Goal: Task Accomplishment & Management: Manage account settings

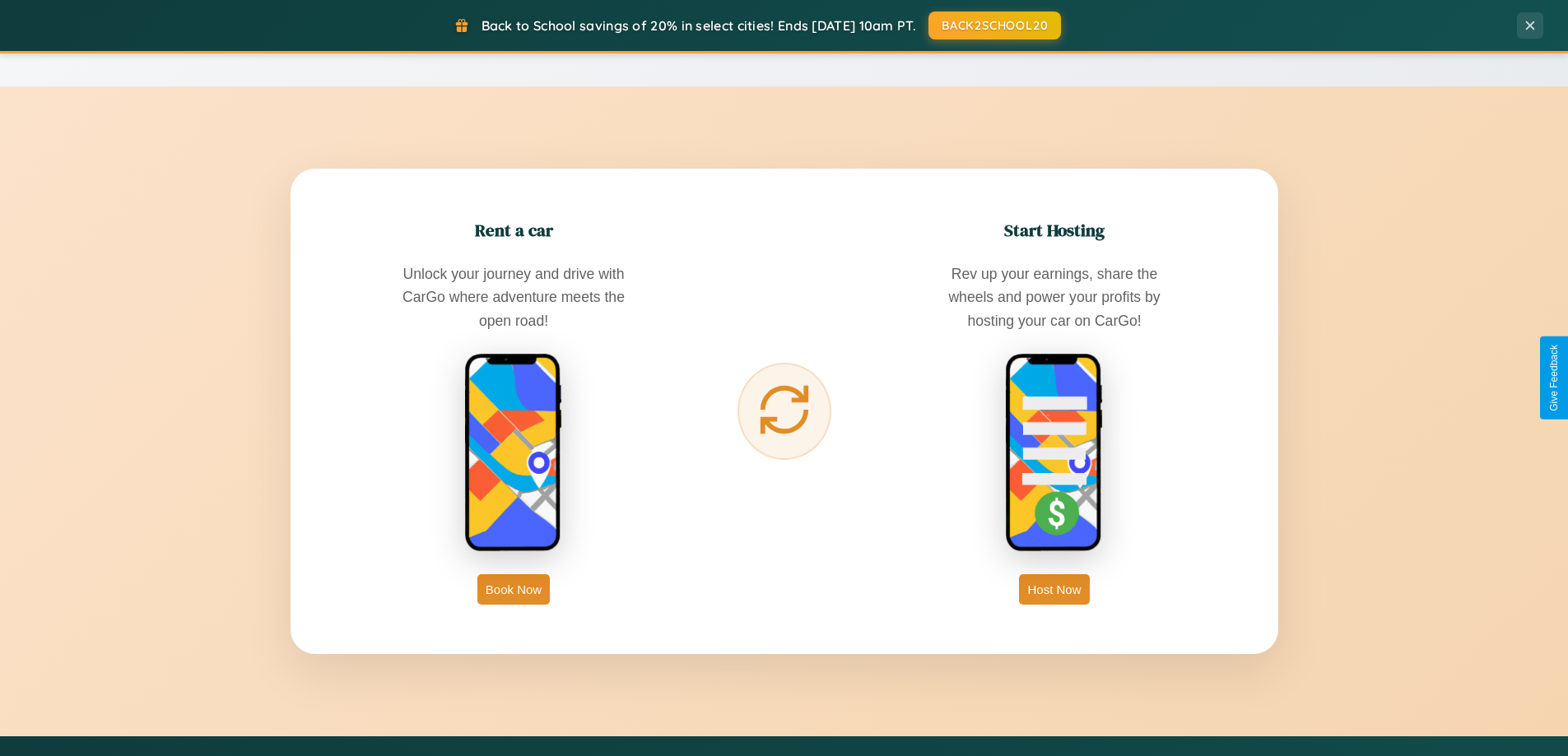
scroll to position [3167, 0]
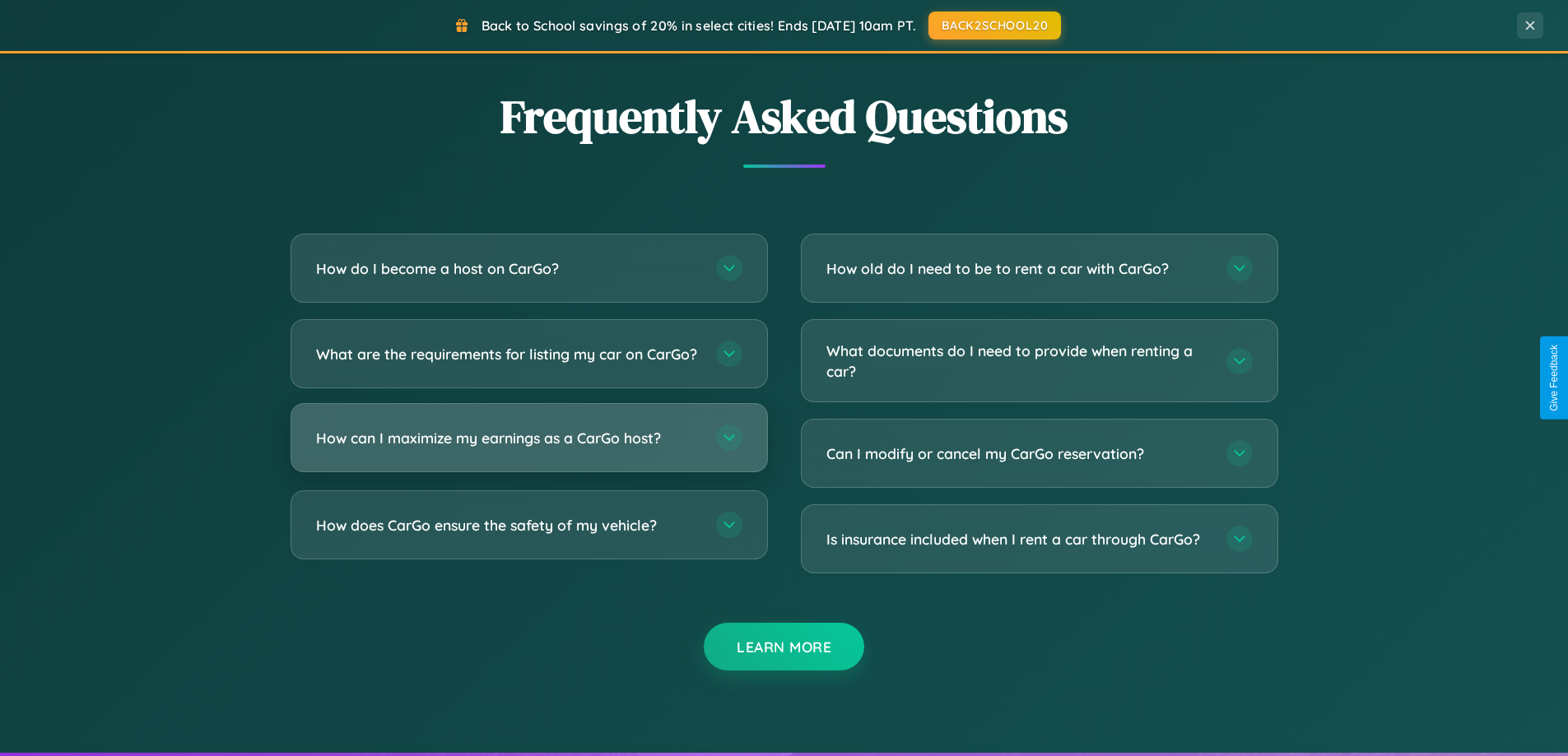
click at [528, 448] on h3 "How can I maximize my earnings as a CarGo host?" at bounding box center [507, 438] width 384 height 21
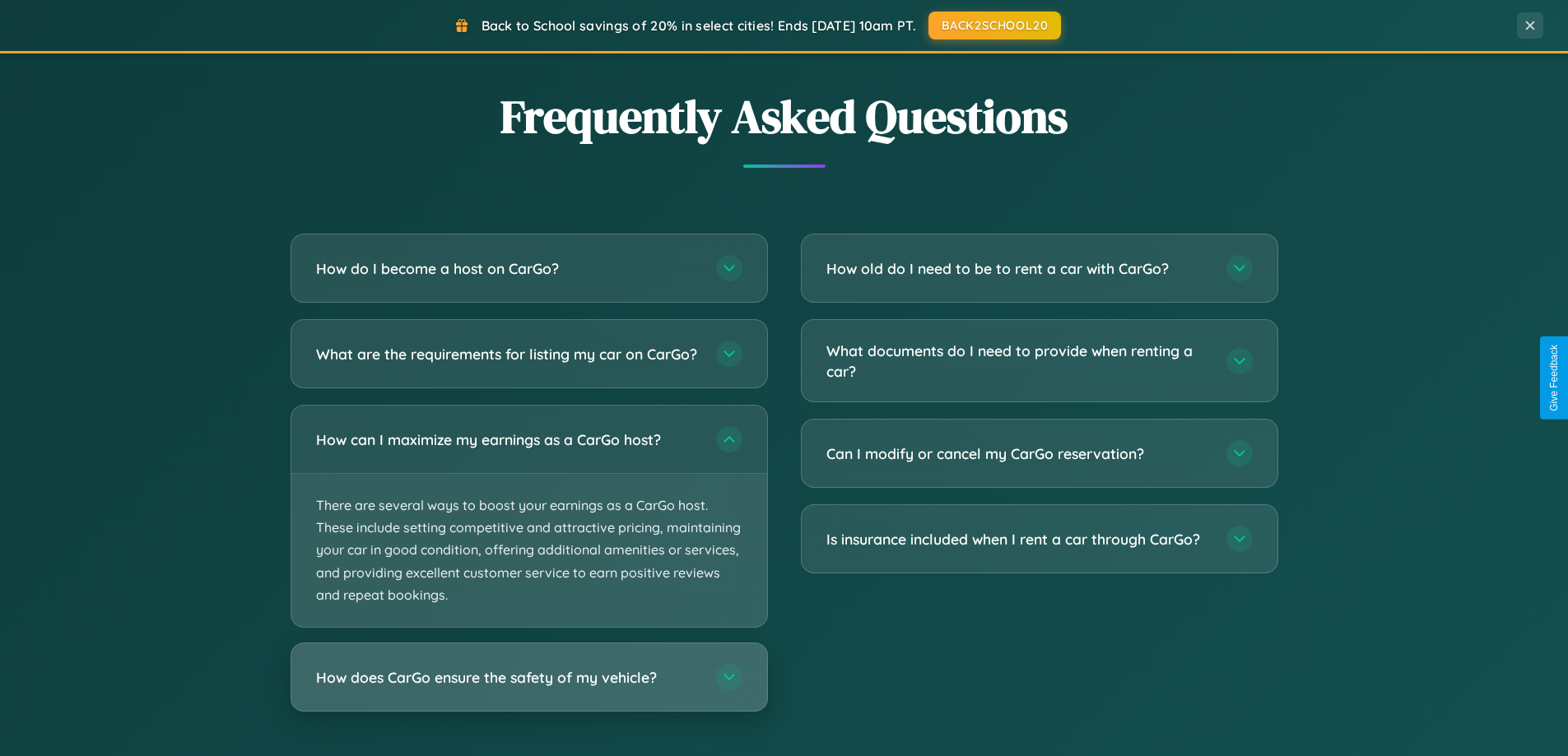
click at [528, 688] on h3 "How does CarGo ensure the safety of my vehicle?" at bounding box center [507, 677] width 384 height 21
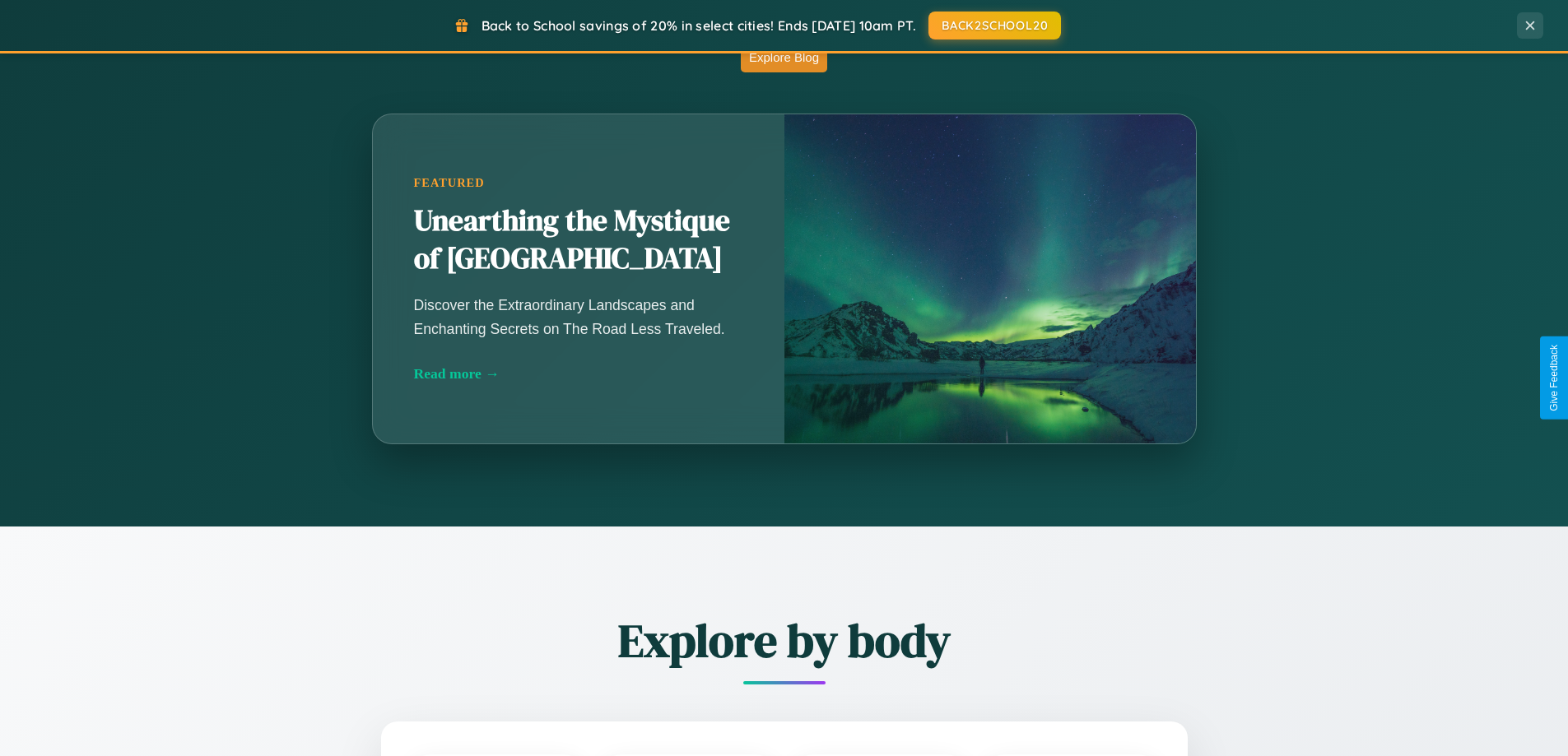
scroll to position [0, 0]
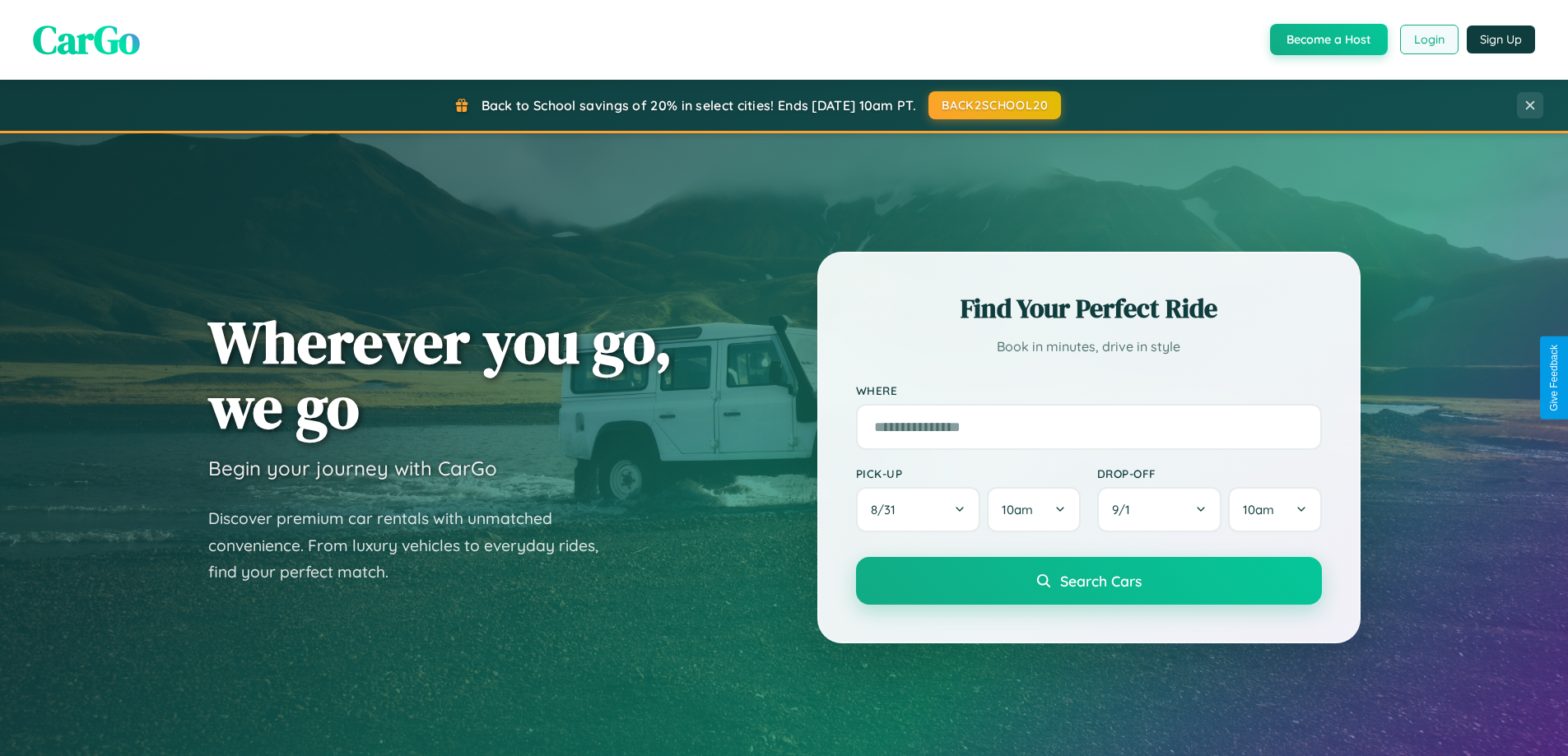
click at [1429, 40] on button "Login" at bounding box center [1430, 40] width 58 height 30
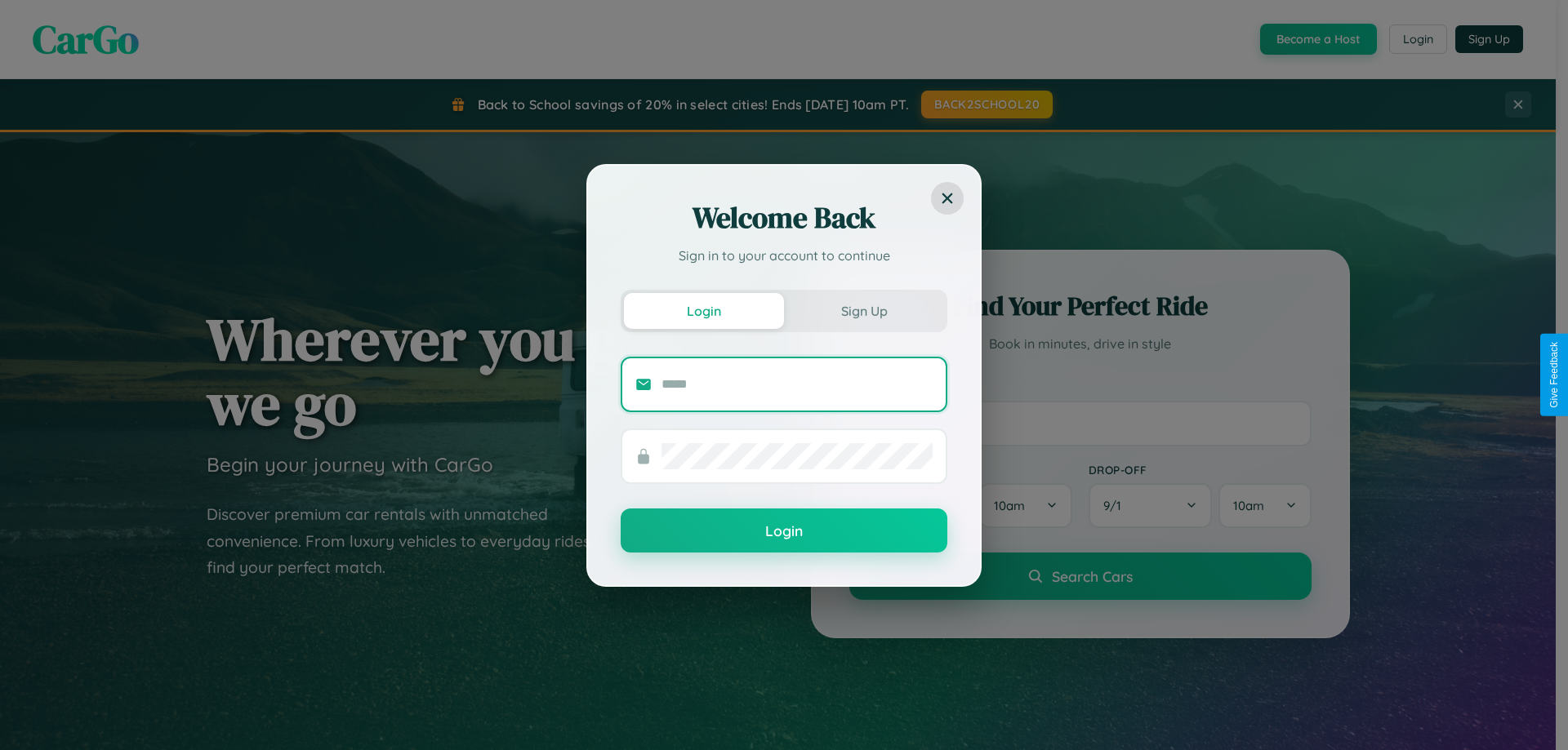
click at [797, 384] on input "text" at bounding box center [797, 385] width 271 height 26
type input "**********"
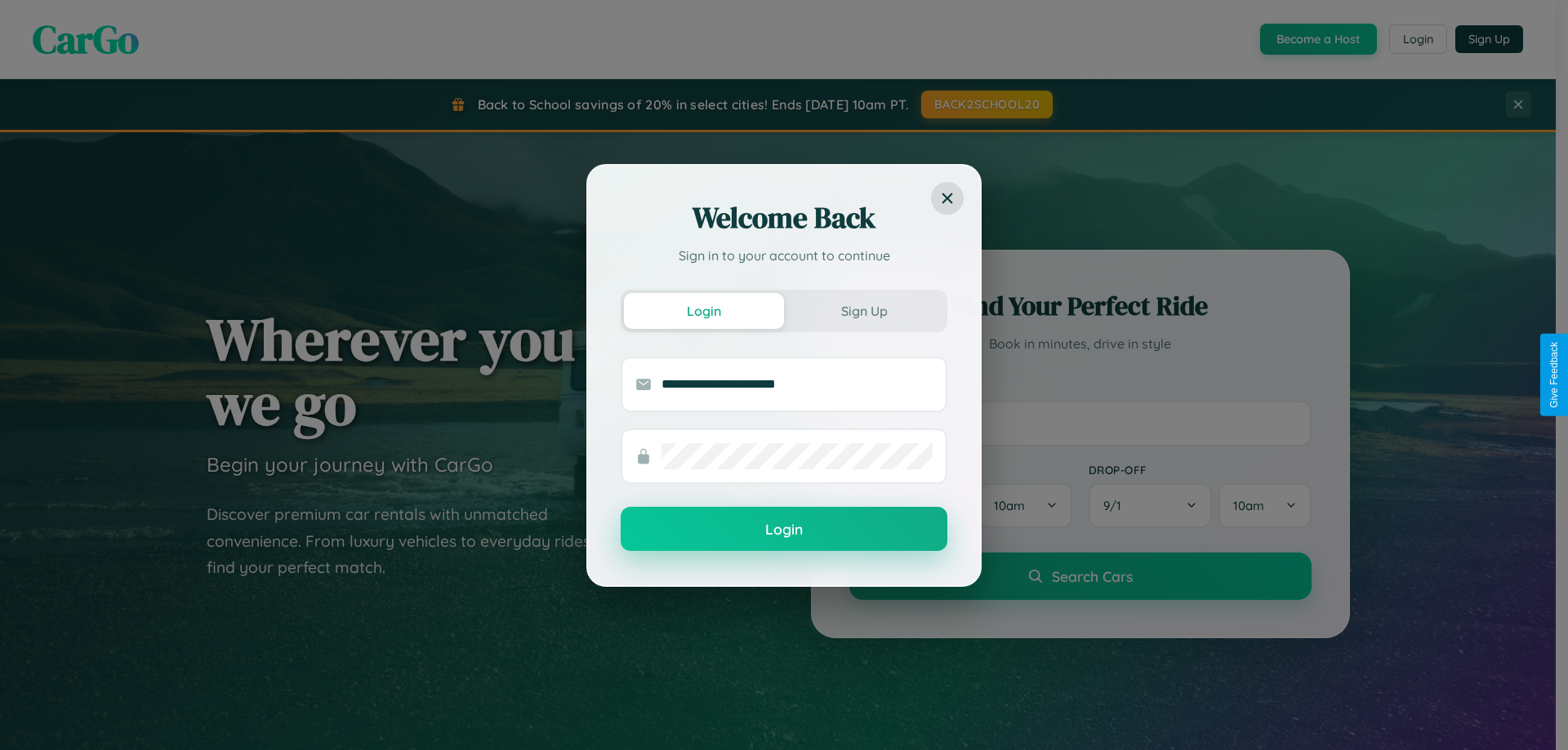
click at [784, 530] on button "Login" at bounding box center [784, 530] width 327 height 44
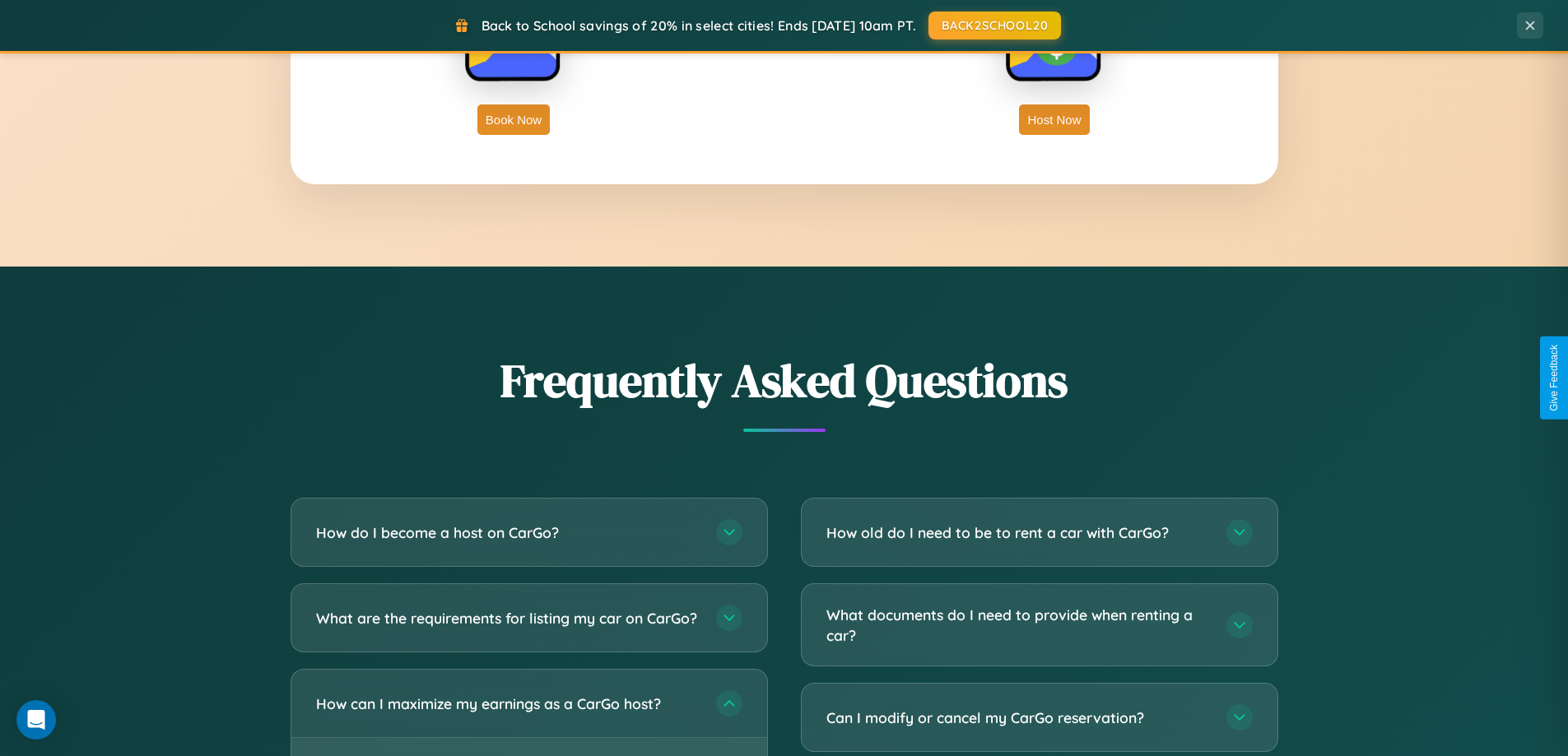
scroll to position [2644, 0]
